Goal: Navigation & Orientation: Understand site structure

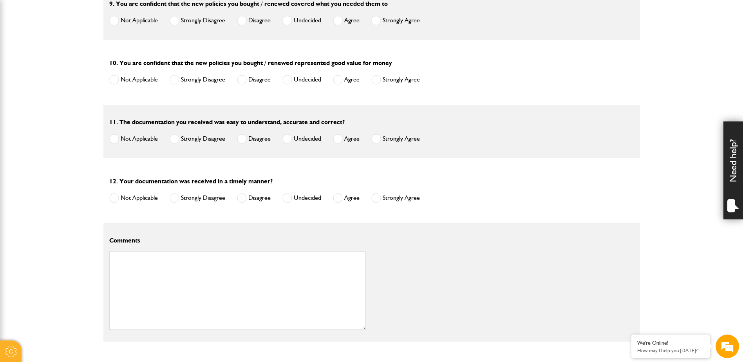
scroll to position [705, 0]
click at [184, 320] on textarea at bounding box center [237, 290] width 257 height 78
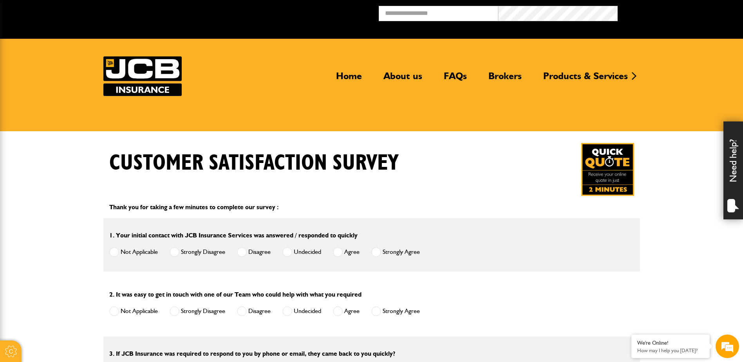
scroll to position [0, 0]
click at [492, 76] on link "Brokers" at bounding box center [505, 79] width 45 height 18
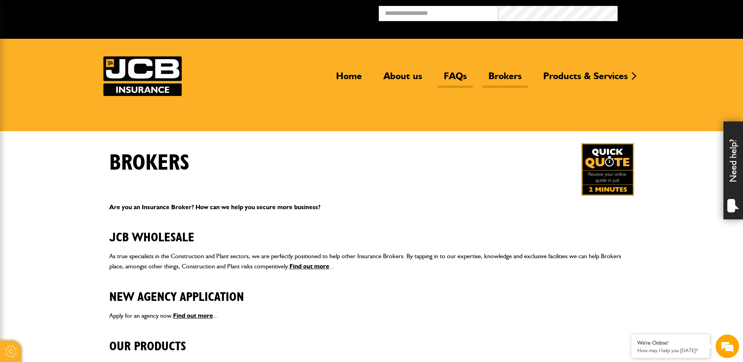
click at [445, 76] on link "FAQs" at bounding box center [455, 79] width 35 height 18
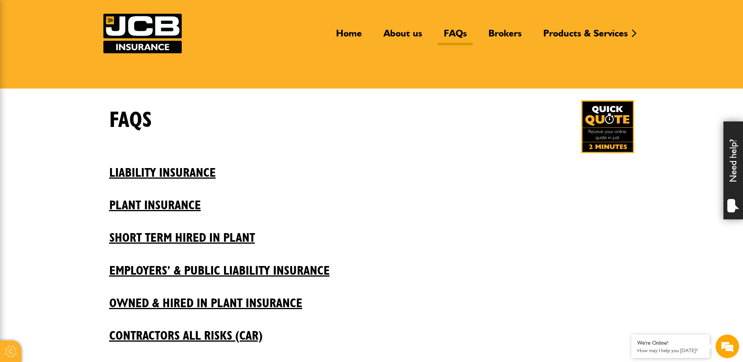
scroll to position [39, 0]
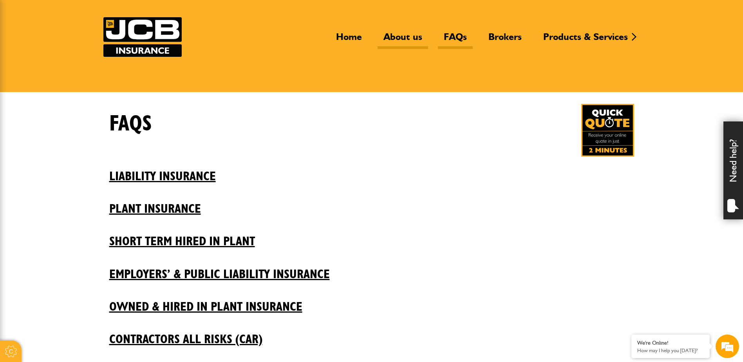
click at [397, 42] on link "About us" at bounding box center [403, 40] width 51 height 18
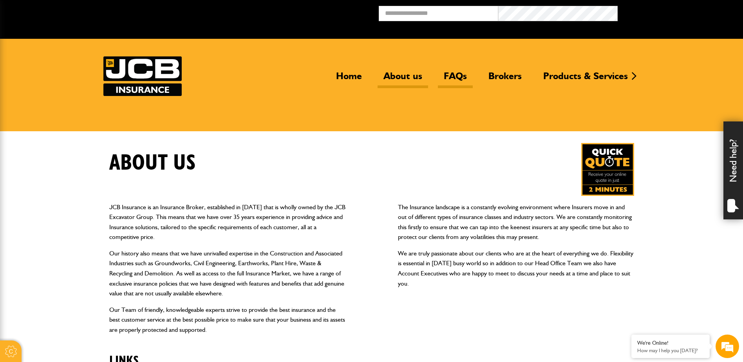
click at [455, 76] on link "FAQs" at bounding box center [455, 79] width 35 height 18
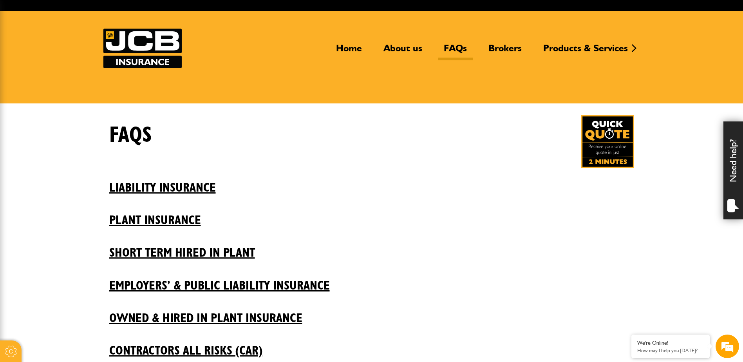
scroll to position [39, 0]
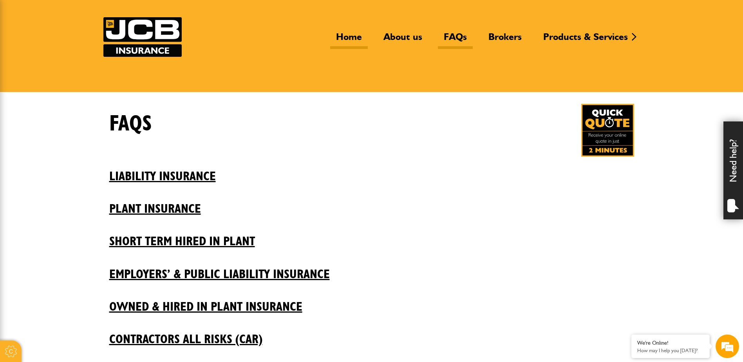
click at [358, 42] on link "Home" at bounding box center [349, 40] width 38 height 18
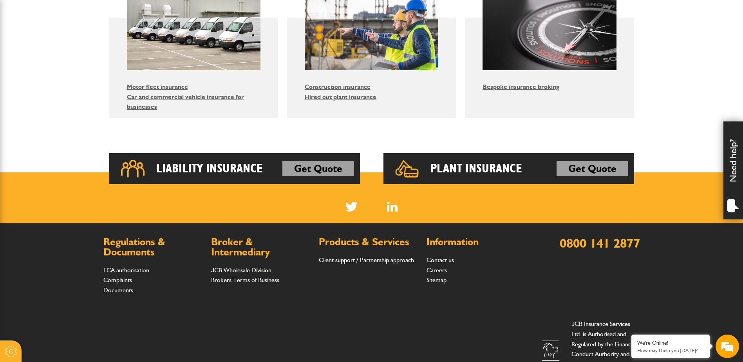
scroll to position [561, 0]
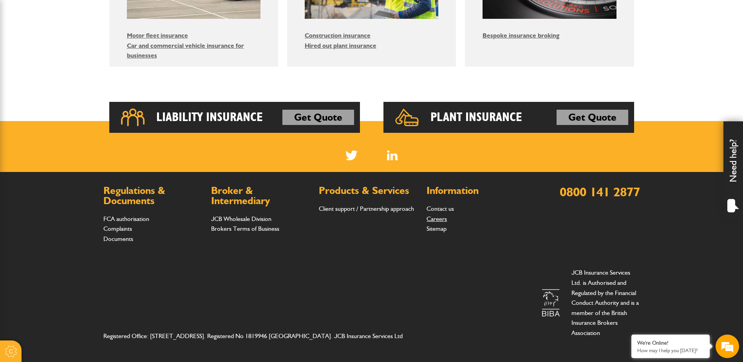
click at [437, 221] on link "Careers" at bounding box center [437, 218] width 20 height 7
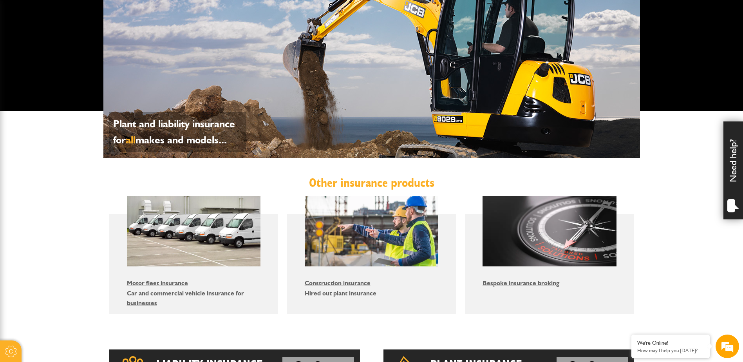
scroll to position [286, 0]
